Goal: Task Accomplishment & Management: Use online tool/utility

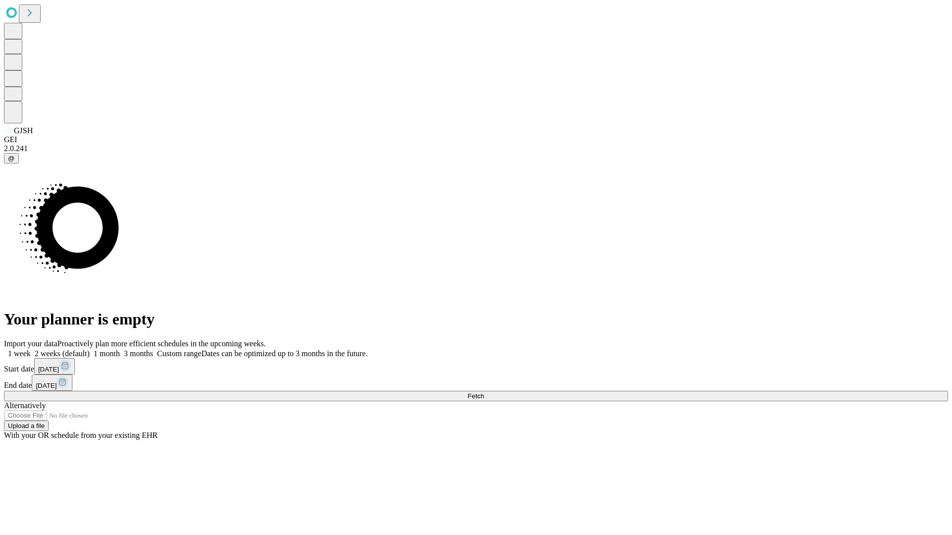
click at [484, 393] on span "Fetch" at bounding box center [475, 396] width 16 height 7
